Goal: Task Accomplishment & Management: Use online tool/utility

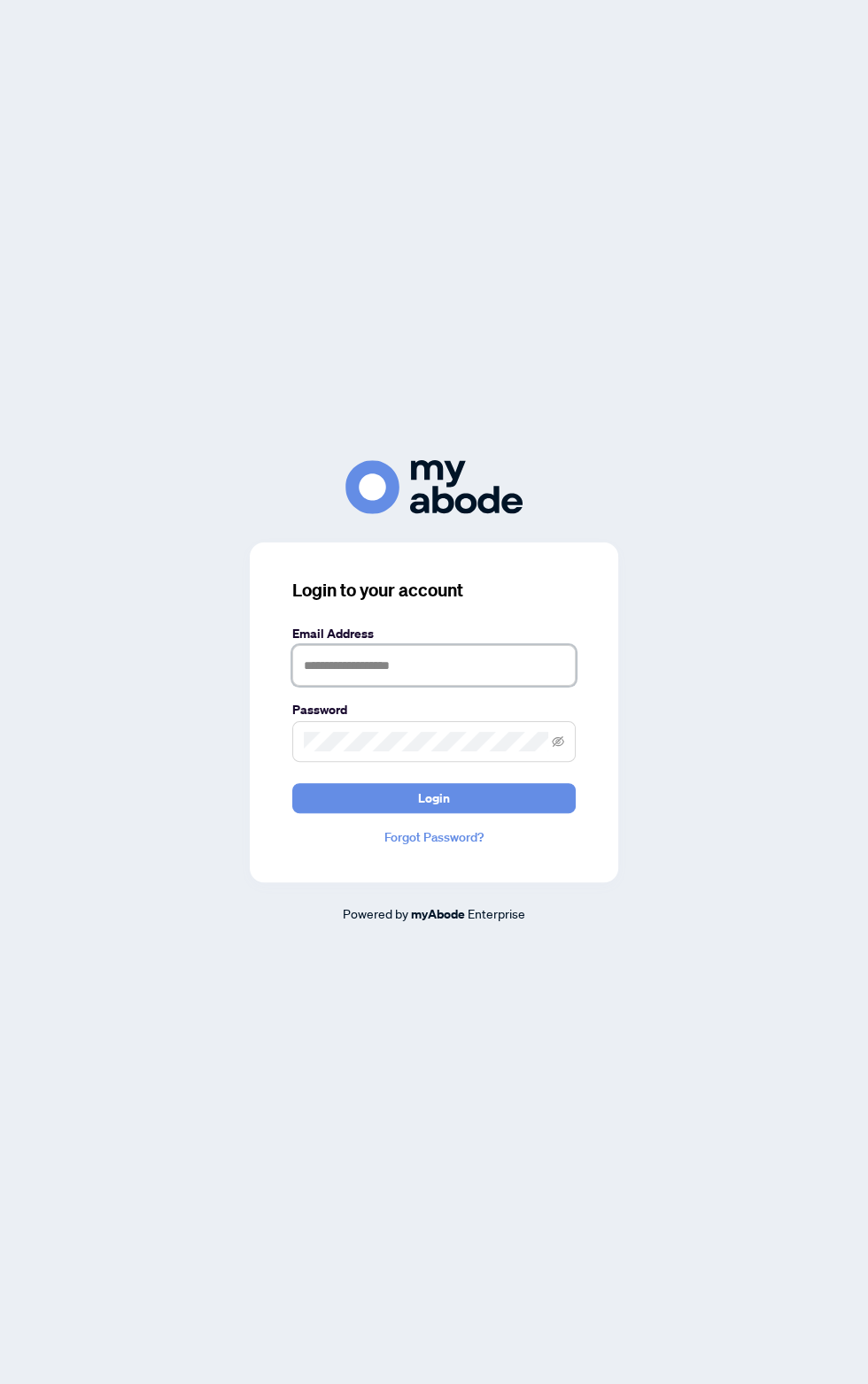
type input "**********"
click at [437, 813] on span "Login" at bounding box center [434, 798] width 32 height 28
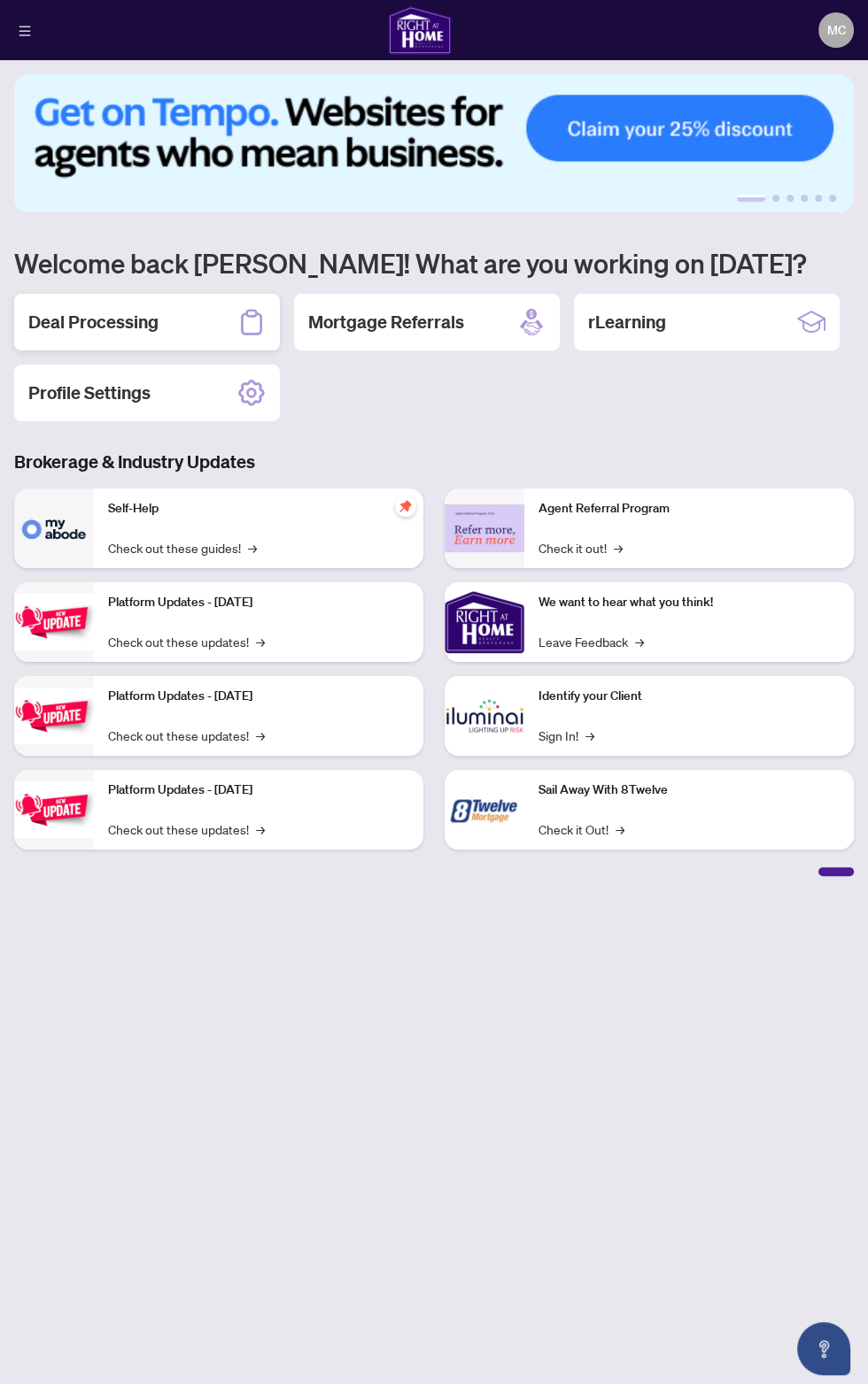
click at [132, 294] on div "Deal Processing" at bounding box center [147, 322] width 266 height 57
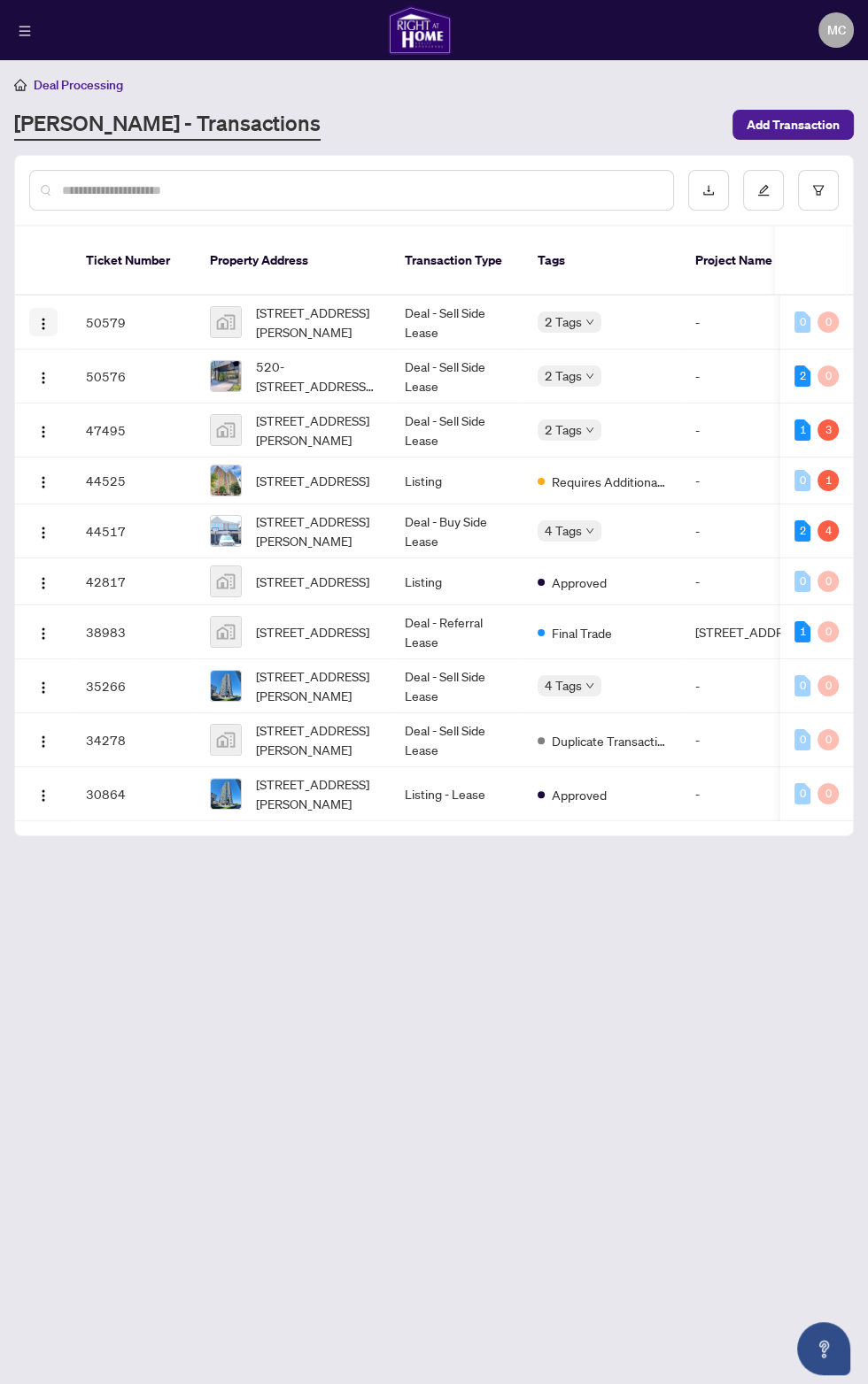
click at [43, 317] on img "button" at bounding box center [43, 324] width 14 height 14
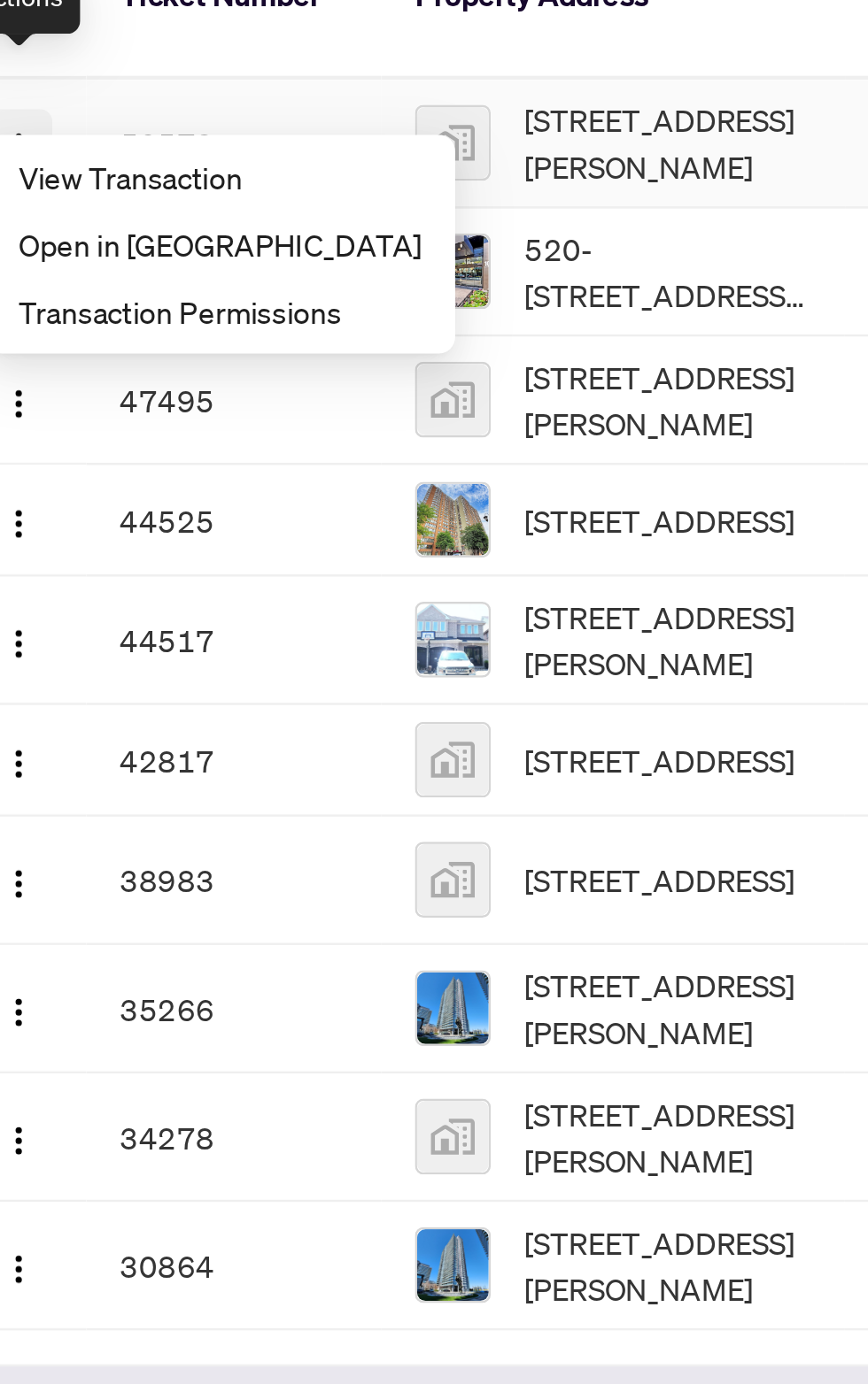
scroll to position [7, 0]
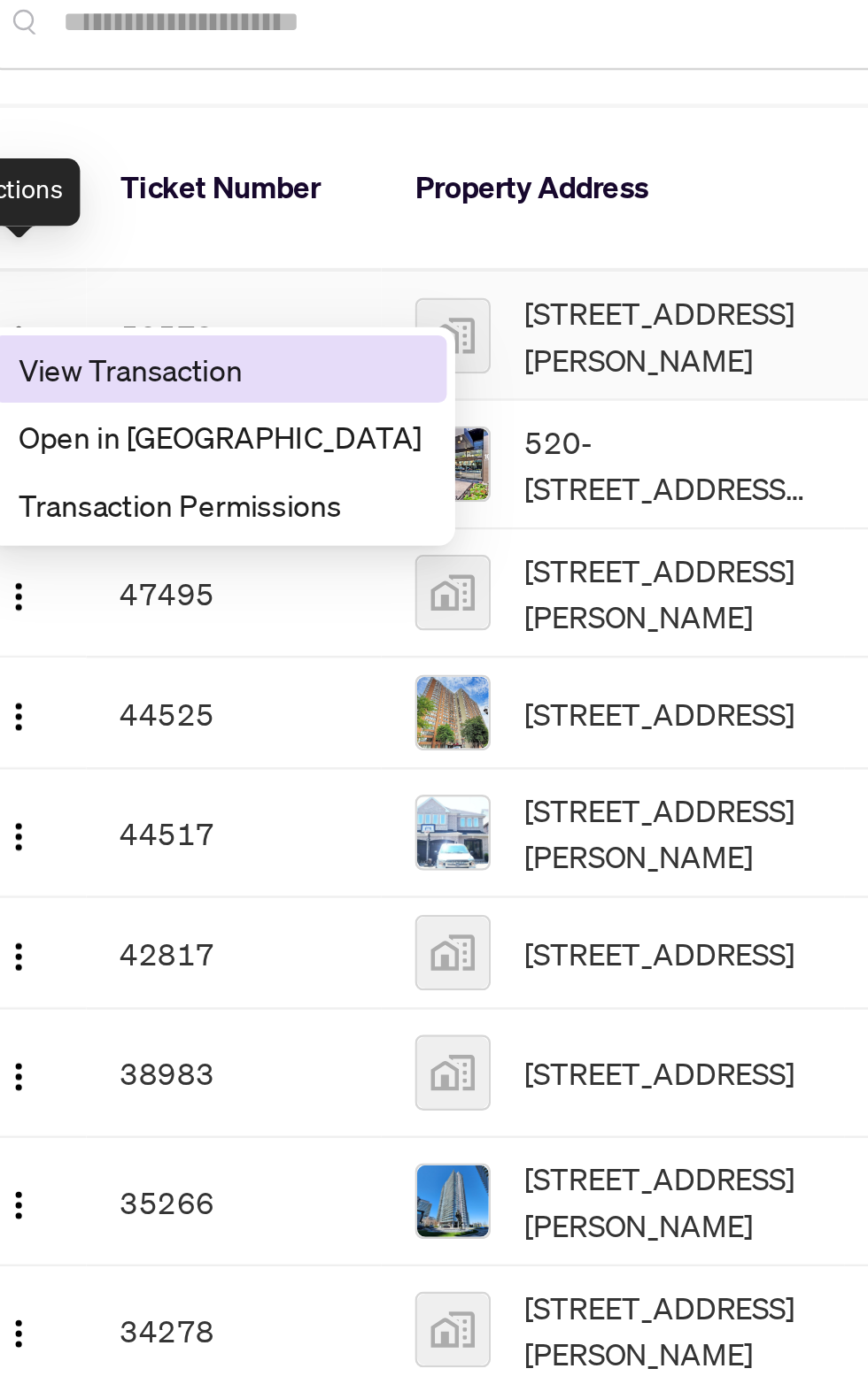
click at [119, 329] on span "View Transaction" at bounding box center [127, 336] width 169 height 20
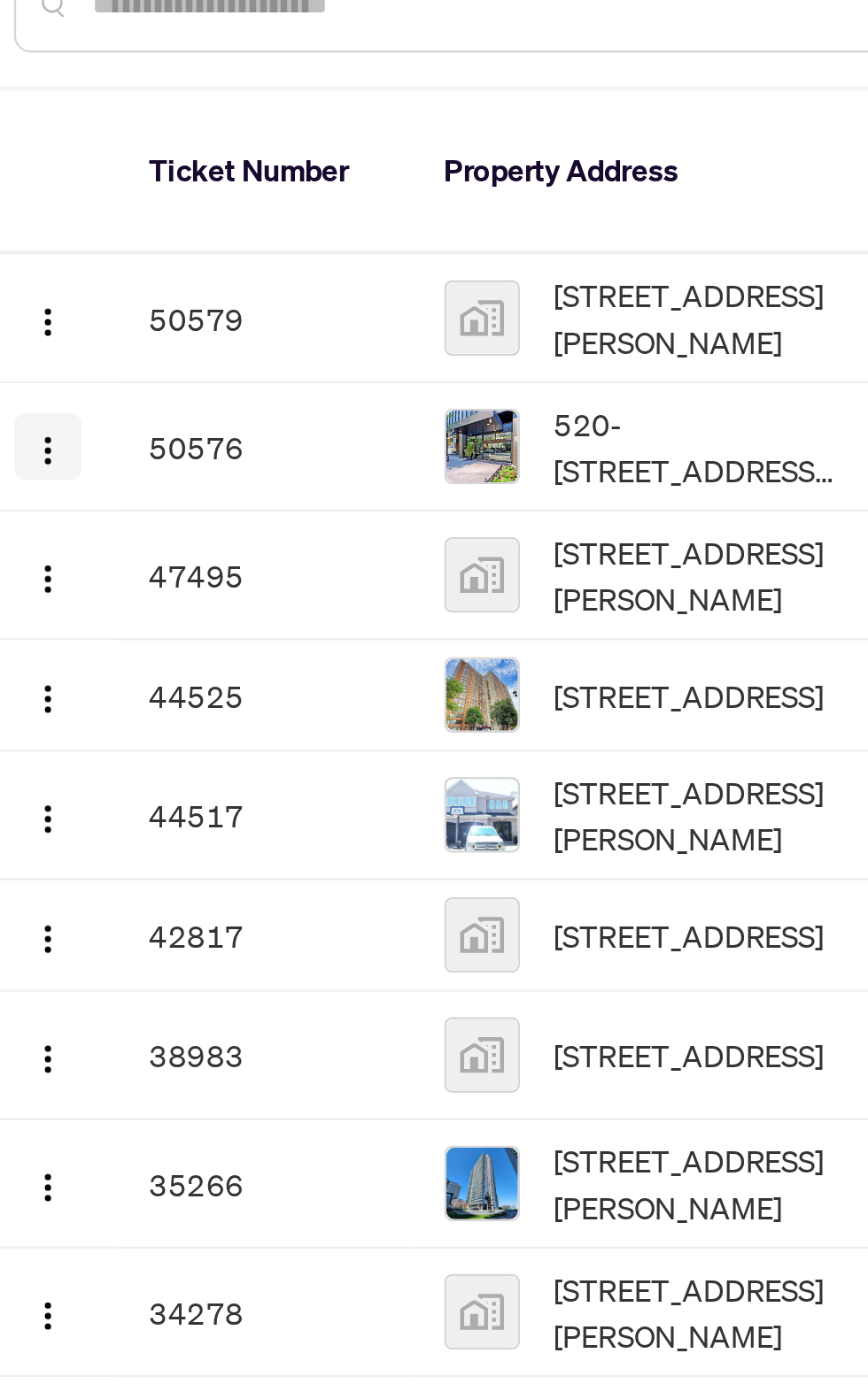
click at [43, 370] on img "button" at bounding box center [43, 377] width 14 height 14
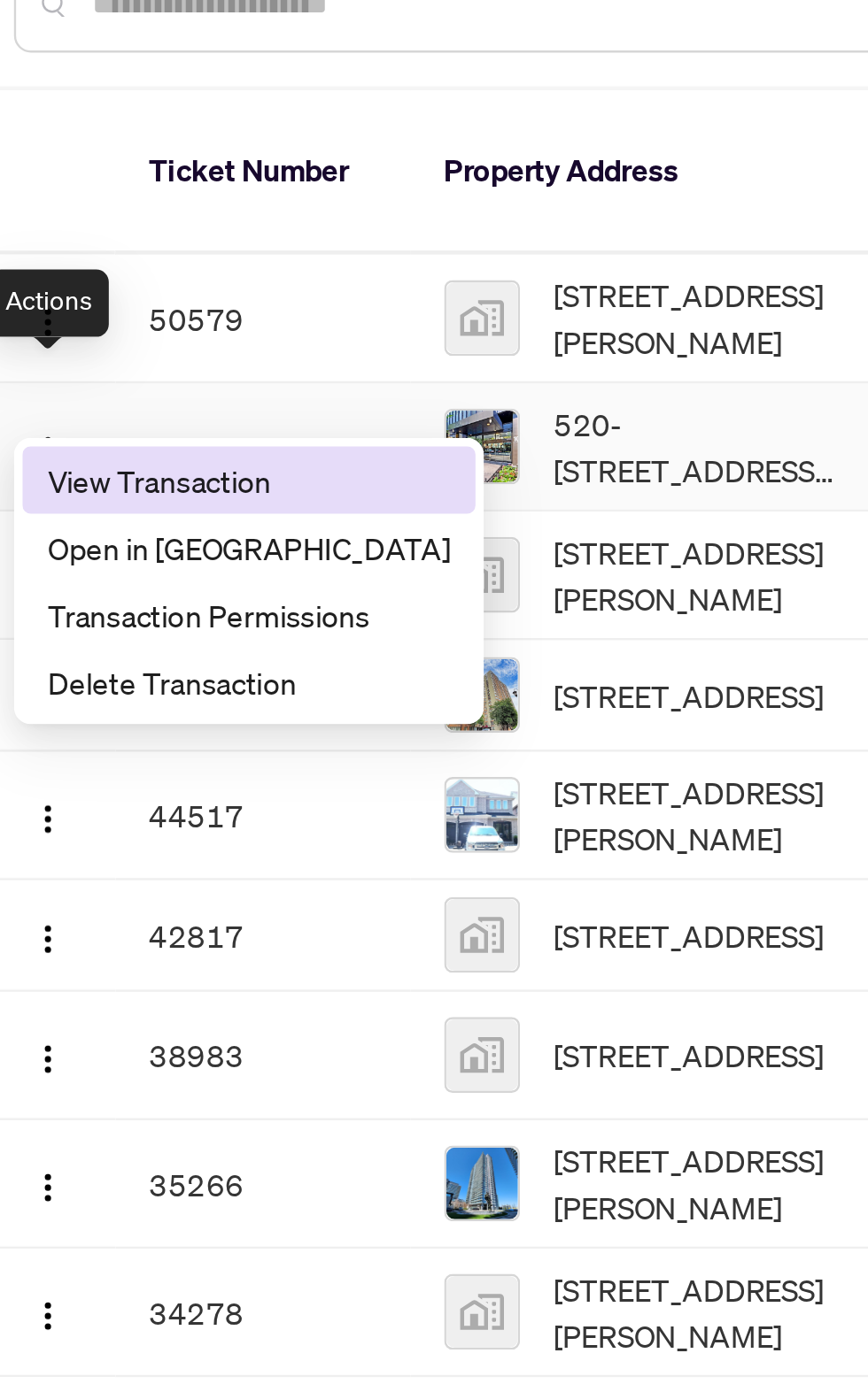
click at [107, 391] on span "View Transaction" at bounding box center [127, 390] width 169 height 20
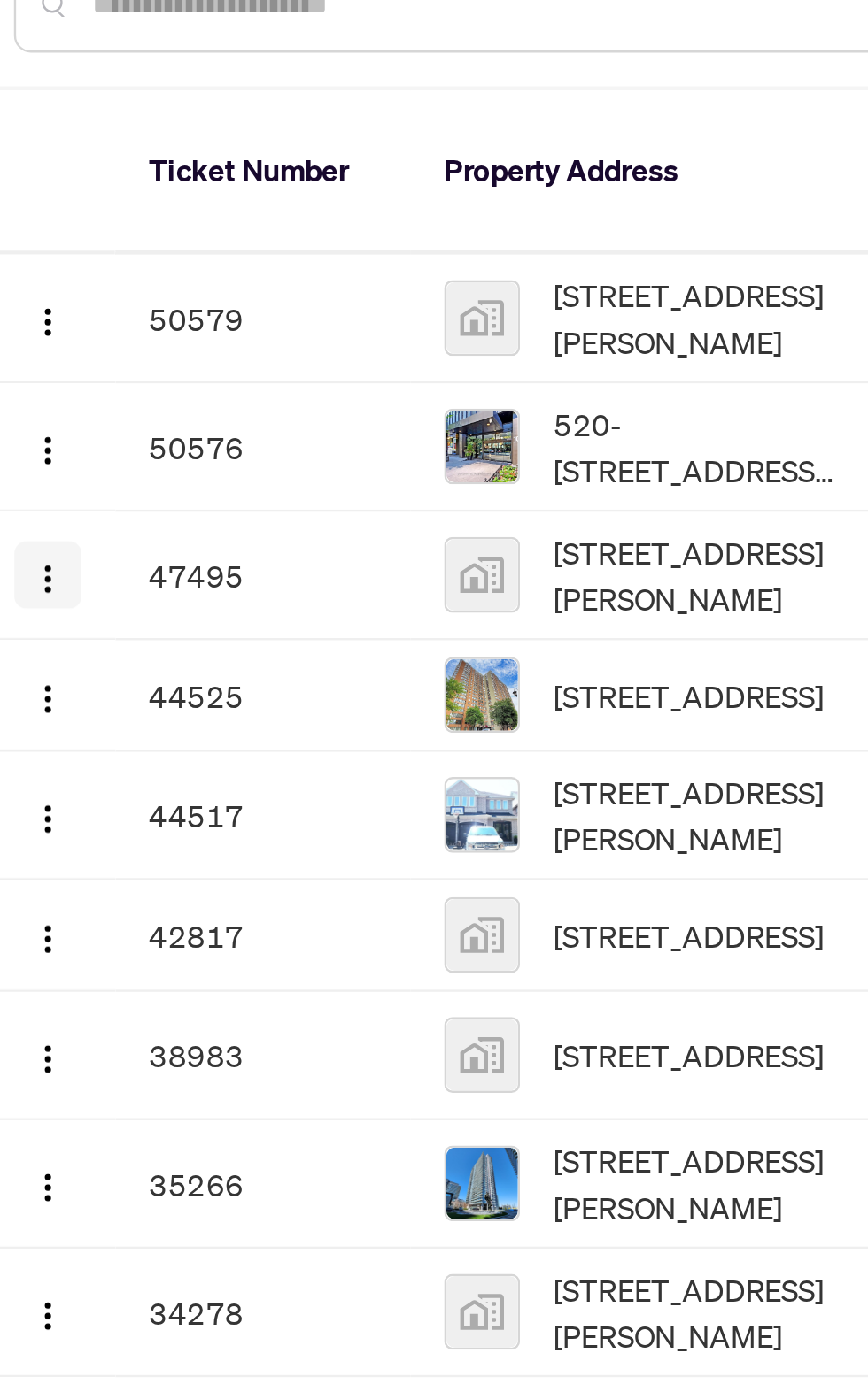
click at [46, 425] on img "button" at bounding box center [43, 431] width 14 height 14
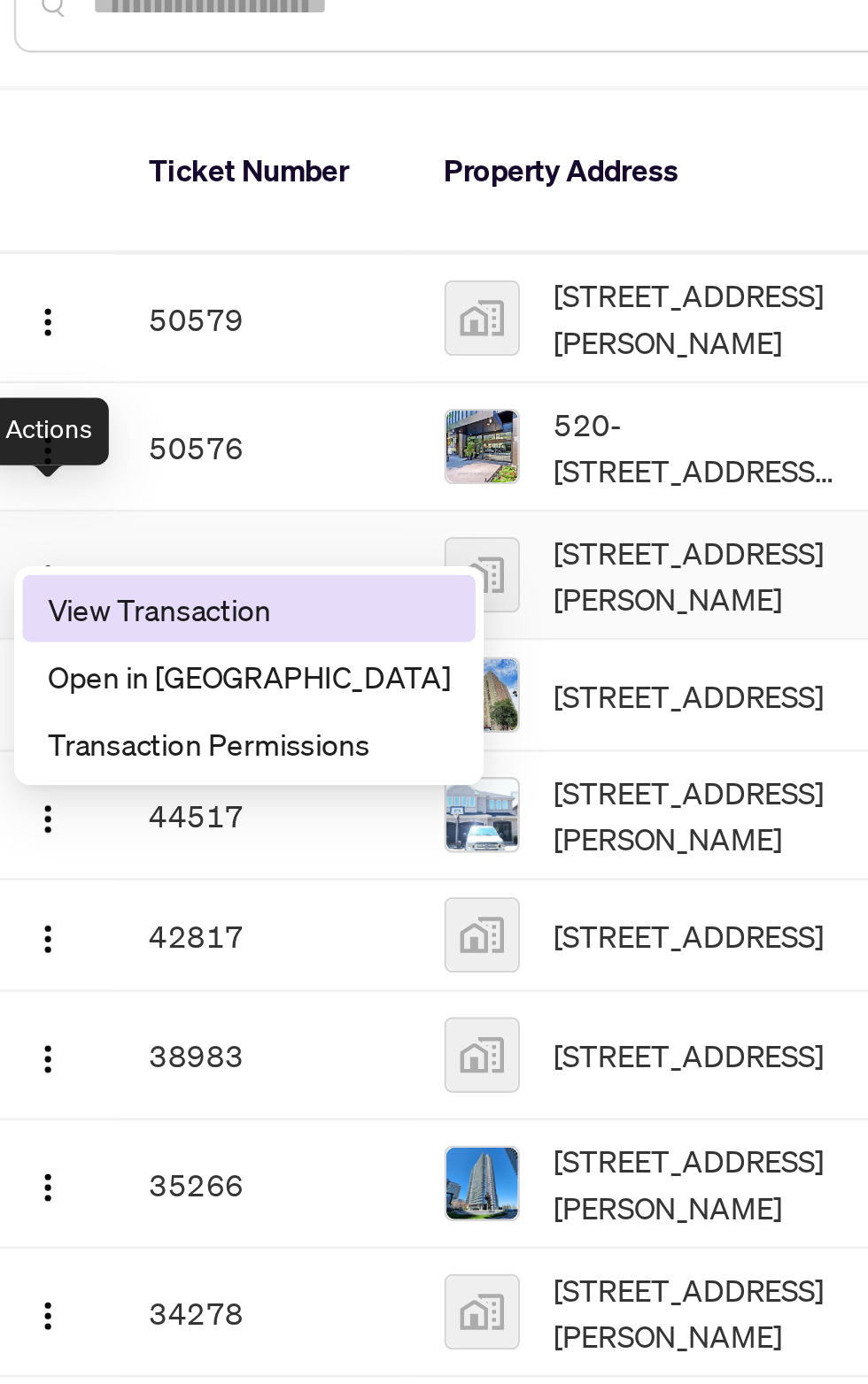
click at [92, 455] on li "View Transaction" at bounding box center [128, 444] width 190 height 28
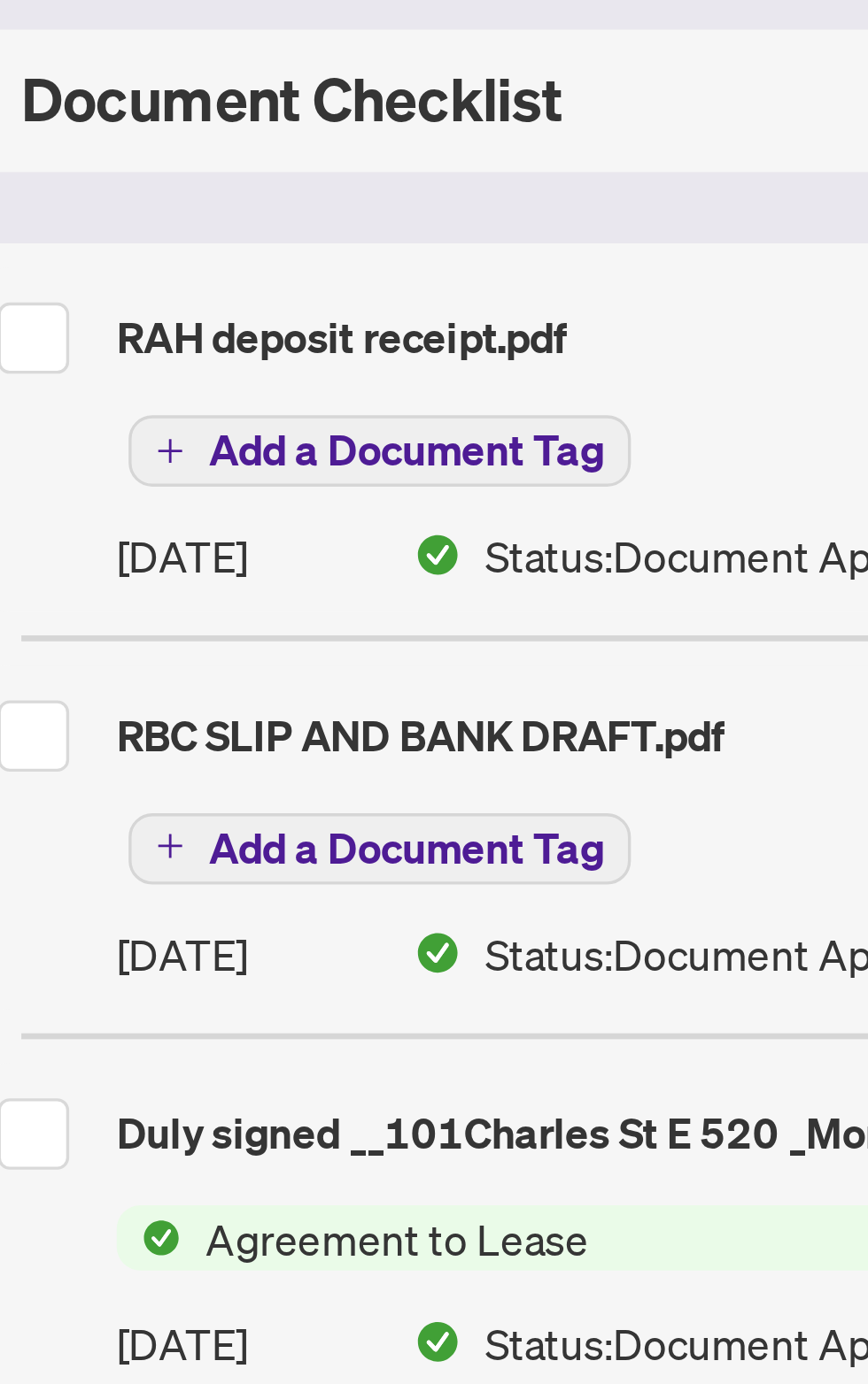
scroll to position [2, 0]
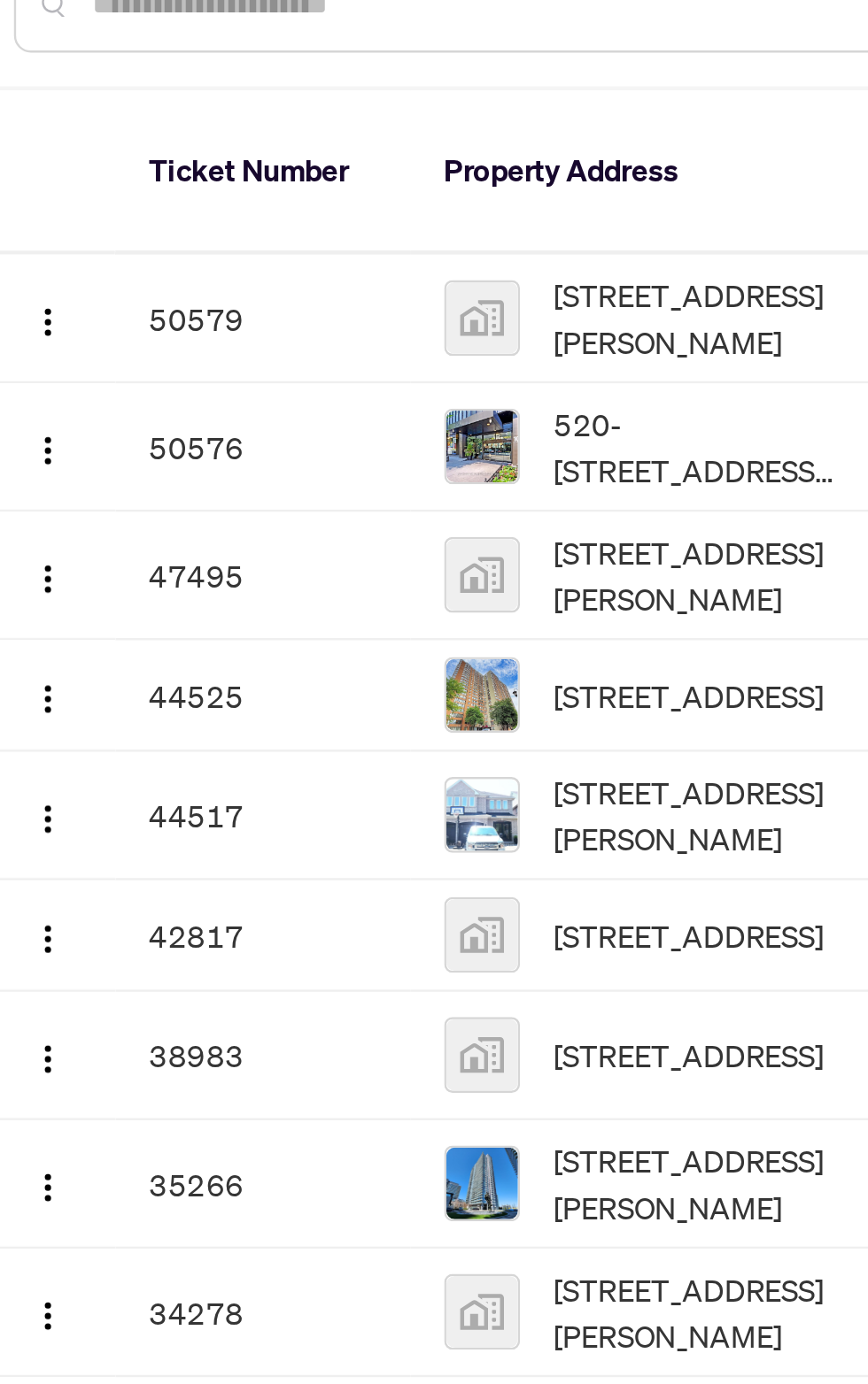
click at [309, 316] on span "[STREET_ADDRESS][PERSON_NAME]" at bounding box center [315, 322] width 120 height 39
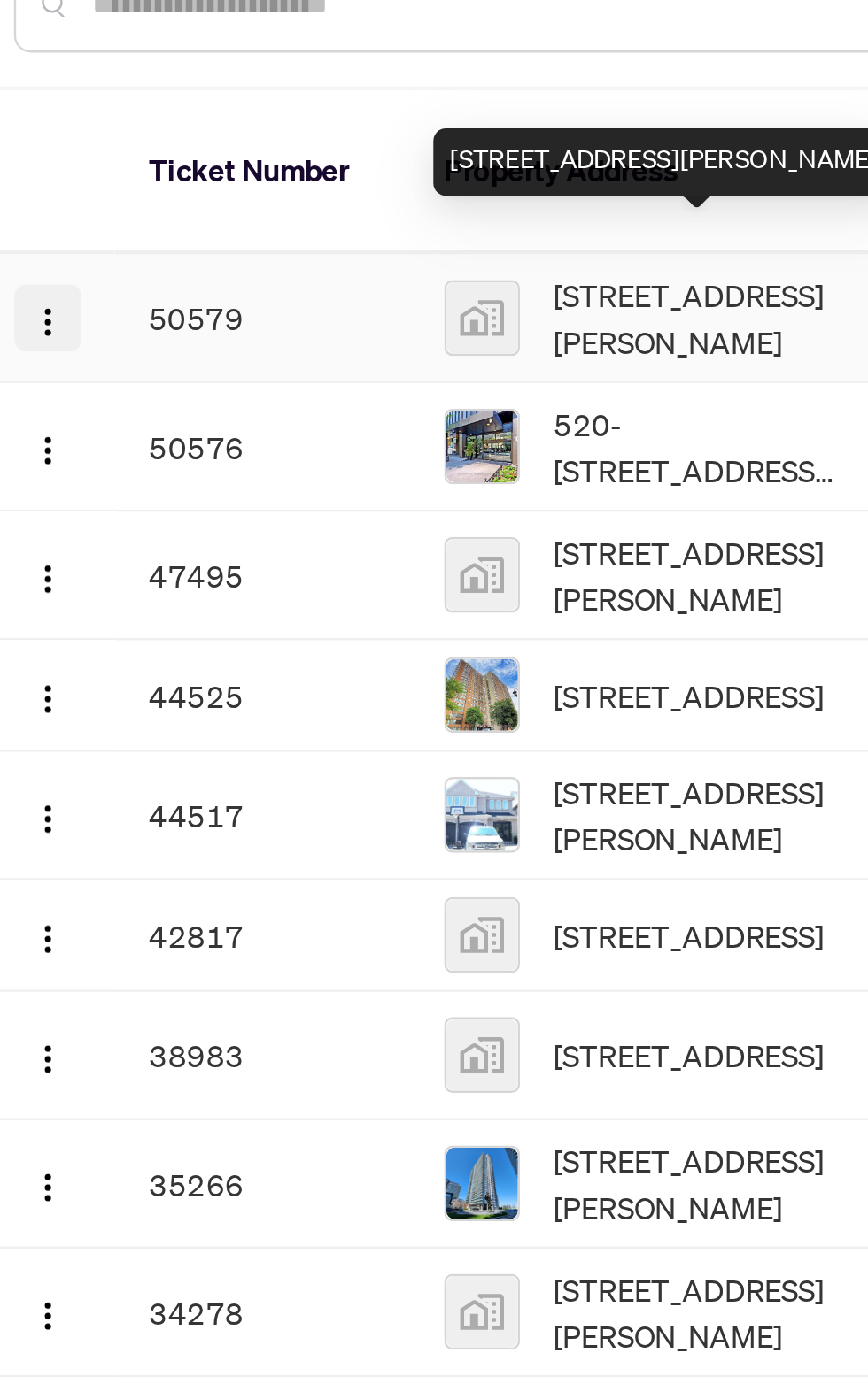
click at [44, 317] on img "button" at bounding box center [43, 324] width 14 height 14
